Goal: Task Accomplishment & Management: Manage account settings

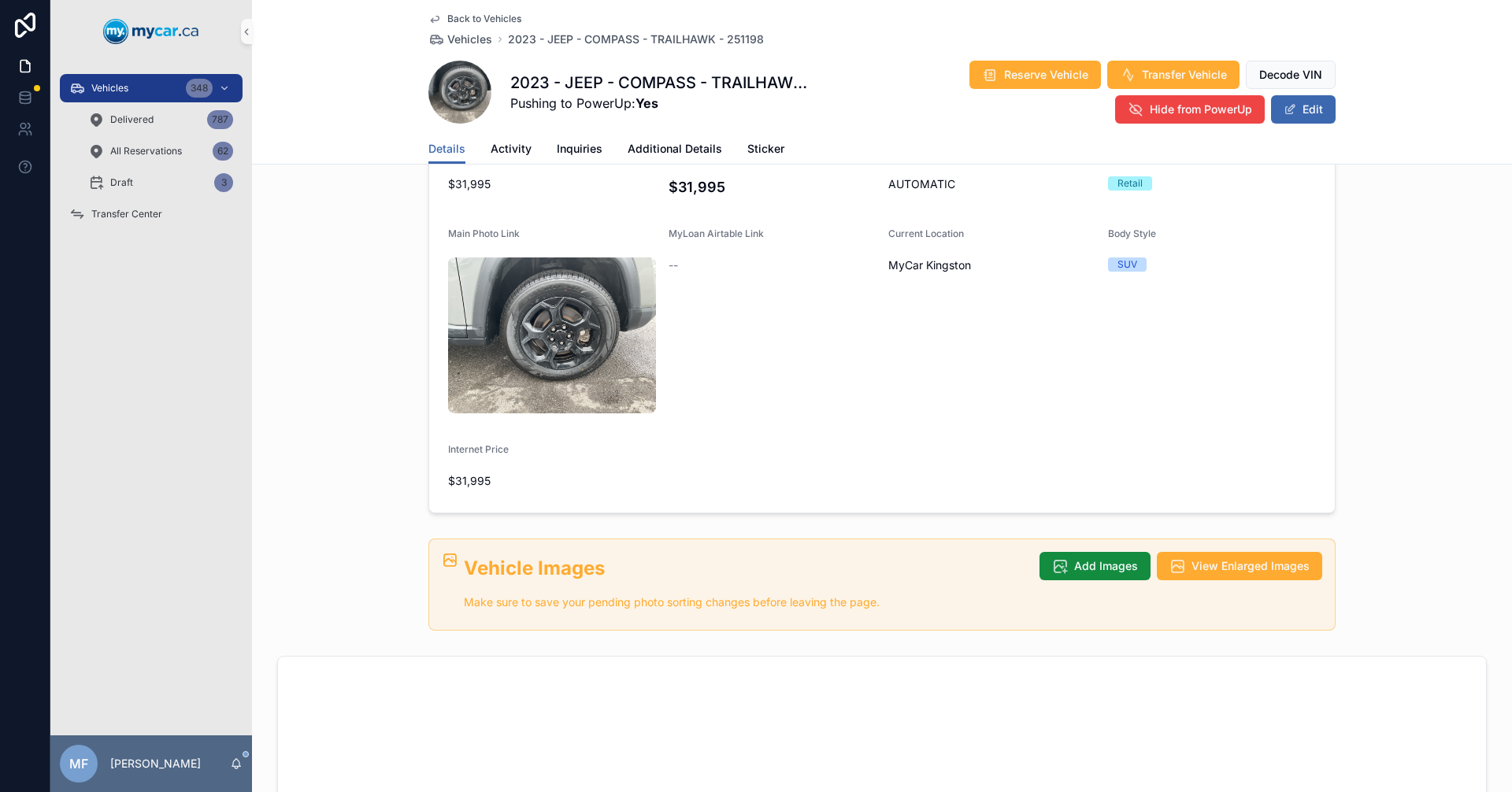
scroll to position [400, 0]
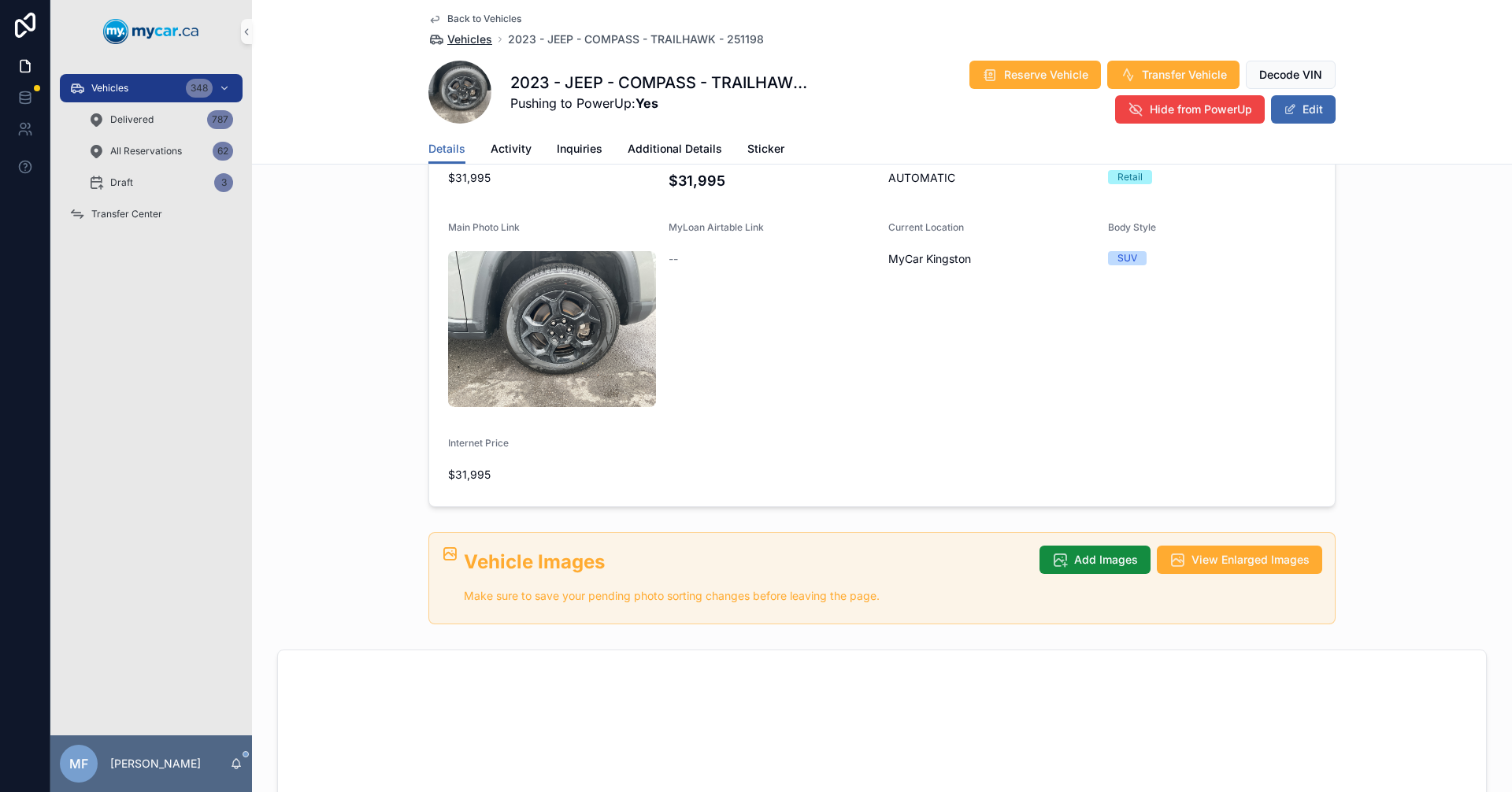
click at [453, 33] on span "Vehicles" at bounding box center [469, 39] width 45 height 15
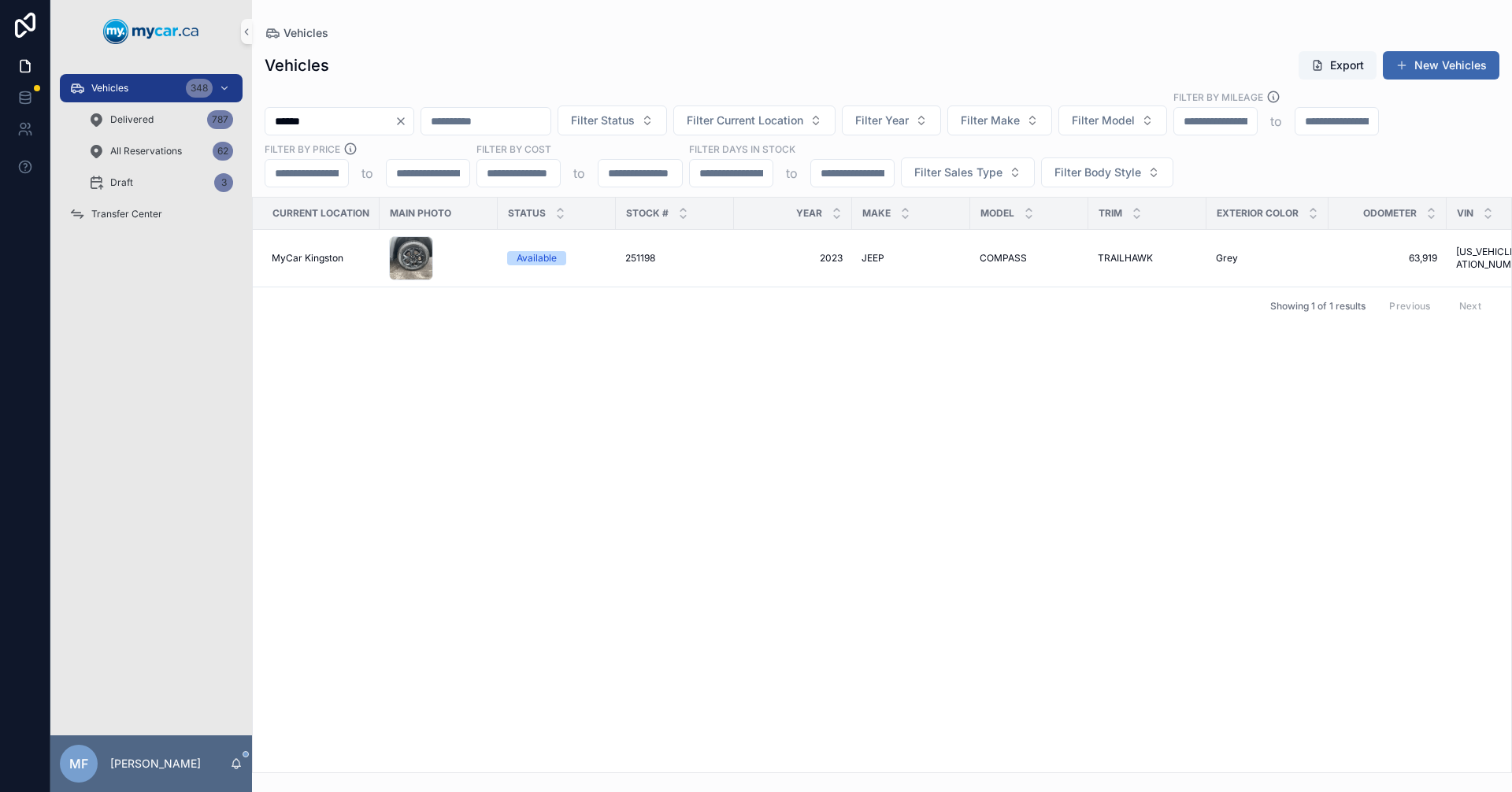
click at [474, 37] on div "Vehicles" at bounding box center [882, 33] width 1235 height 15
drag, startPoint x: 240, startPoint y: 116, endPoint x: 205, endPoint y: 125, distance: 36.1
click at [205, 125] on div "Vehicles 348 Delivered 787 All Reservations 62 Draft 3 Transfer Center MF [PERS…" at bounding box center [781, 396] width 1461 height 792
type input "******"
click at [910, 257] on div "KIA KIA" at bounding box center [911, 257] width 99 height 12
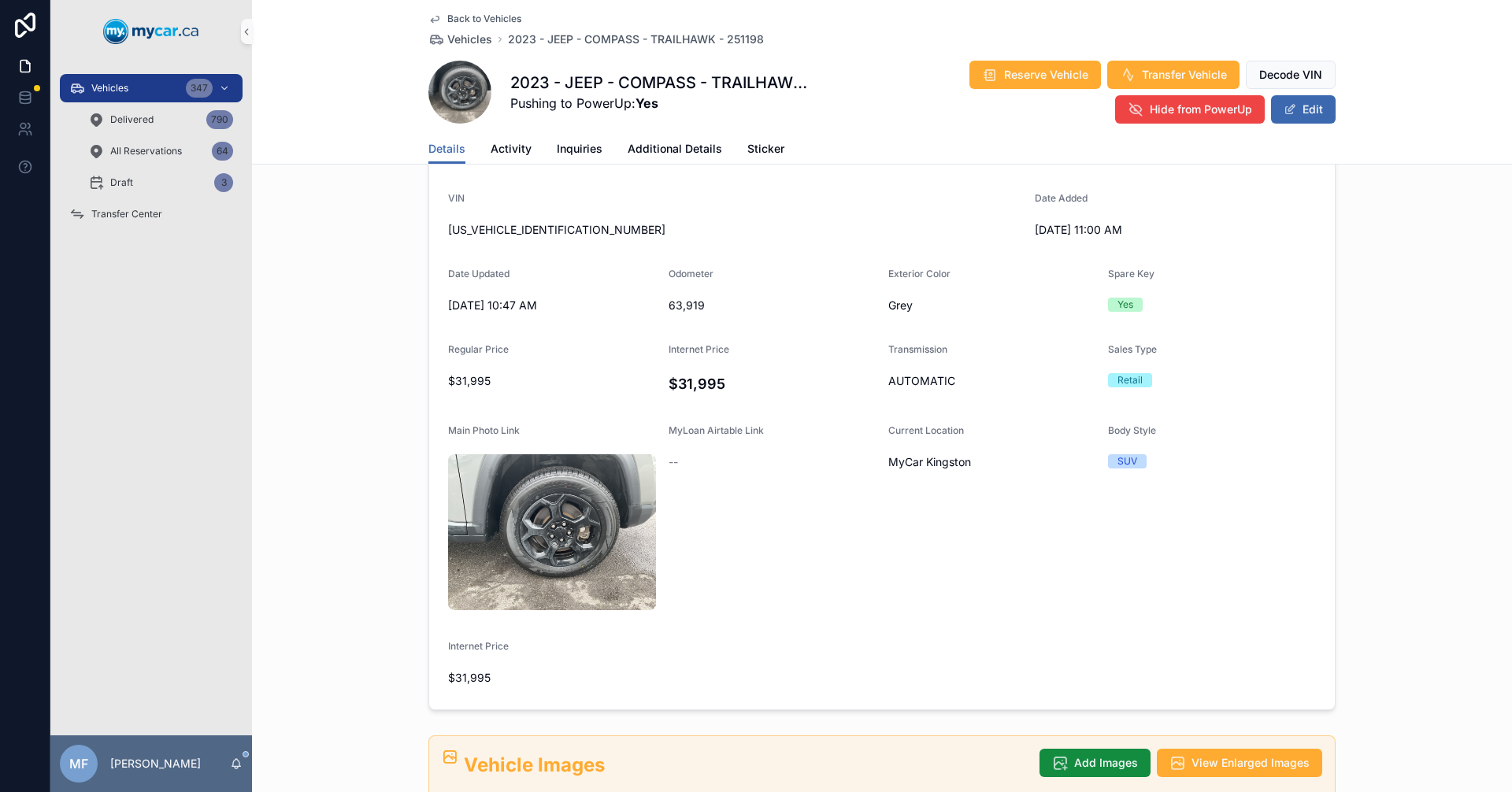
scroll to position [315, 0]
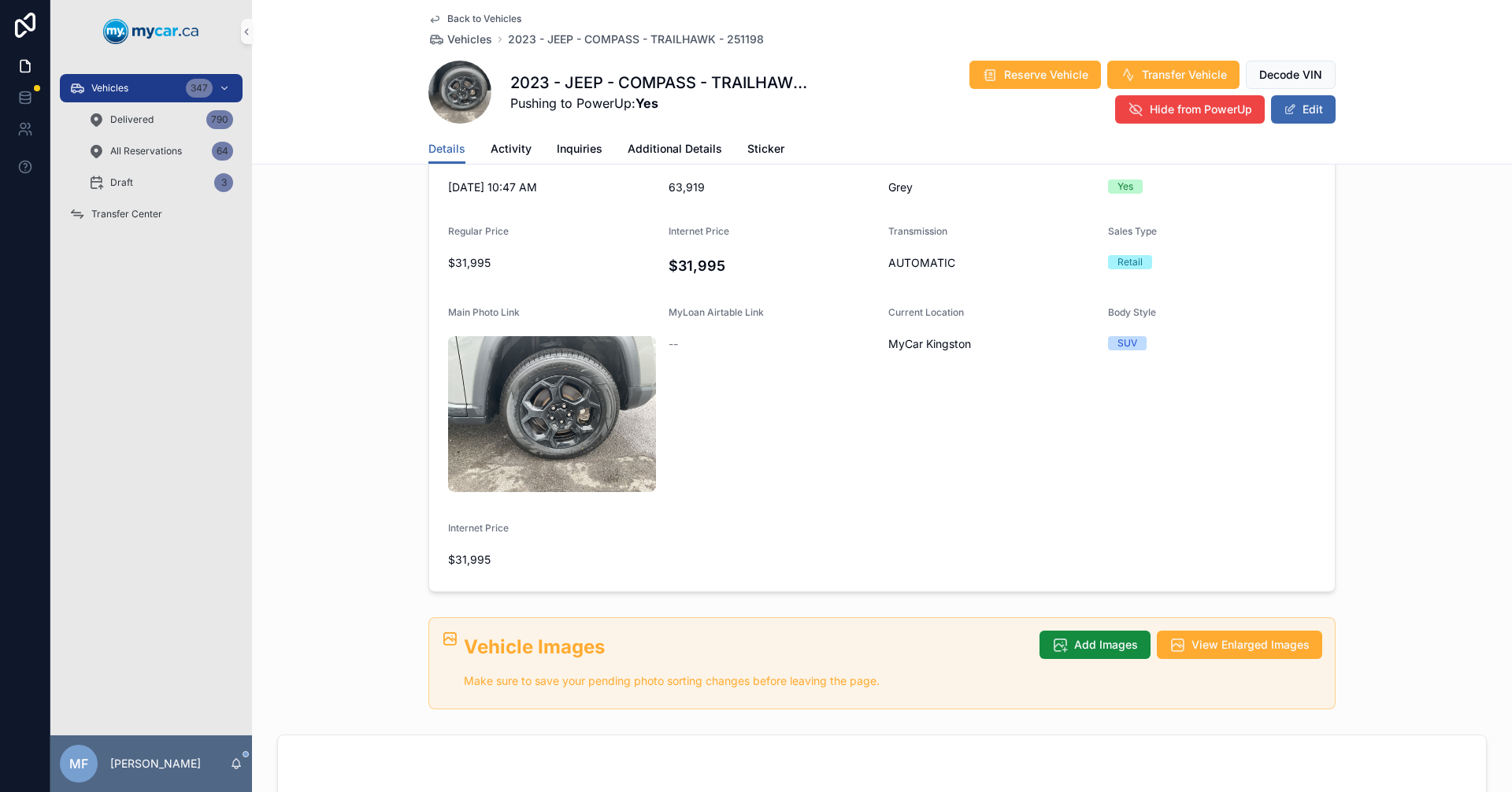
click at [1099, 631] on div "Vehicle Images Make sure to save your pending photo sorting changes before leav…" at bounding box center [893, 665] width 858 height 69
click at [1106, 637] on span "Add Images" at bounding box center [1106, 645] width 64 height 15
